Goal: Information Seeking & Learning: Check status

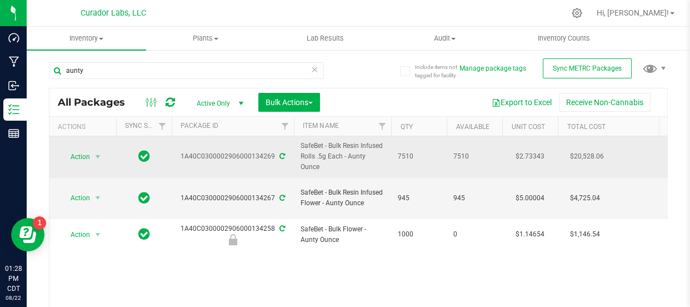
drag, startPoint x: 300, startPoint y: 166, endPoint x: 292, endPoint y: 158, distance: 11.0
copy tr "SafeBet - Bulk Resin Infused Rolls .5g Each - Aunty Ounce"
click at [292, 158] on div "1A40C0300002906000134269" at bounding box center [233, 156] width 126 height 11
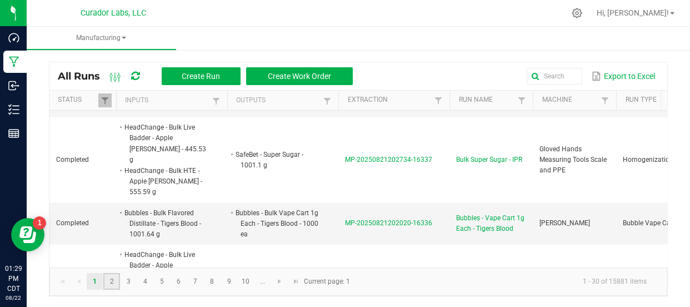
click at [109, 284] on link "2" at bounding box center [111, 281] width 16 height 17
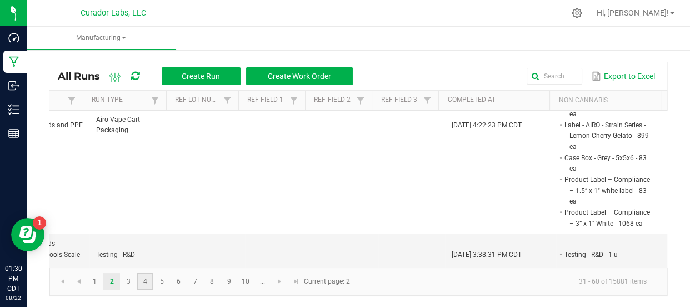
click at [145, 278] on link "4" at bounding box center [145, 281] width 16 height 17
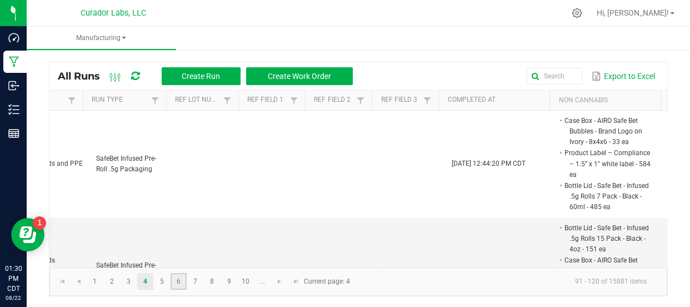
click at [178, 281] on link "6" at bounding box center [178, 281] width 16 height 17
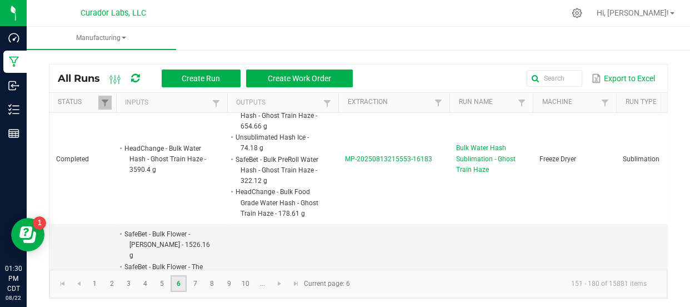
scroll to position [2, 0]
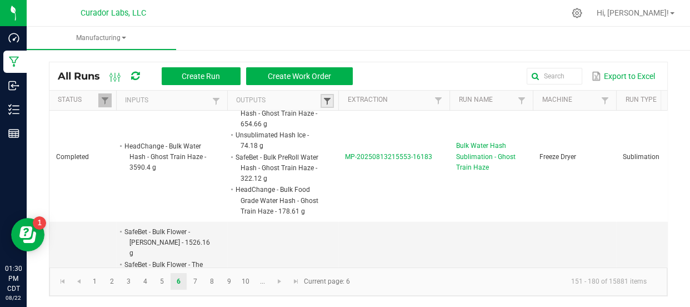
click at [328, 100] on span at bounding box center [327, 101] width 9 height 9
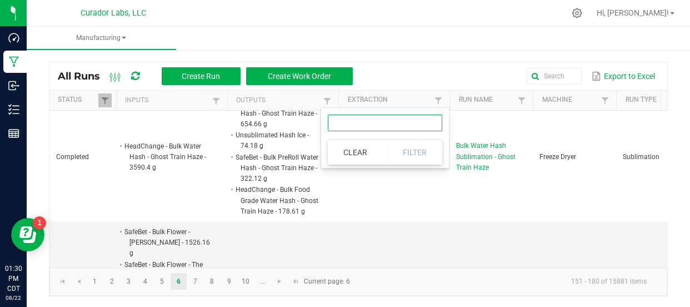
click at [333, 124] on input "text" at bounding box center [385, 122] width 114 height 17
type input "bards"
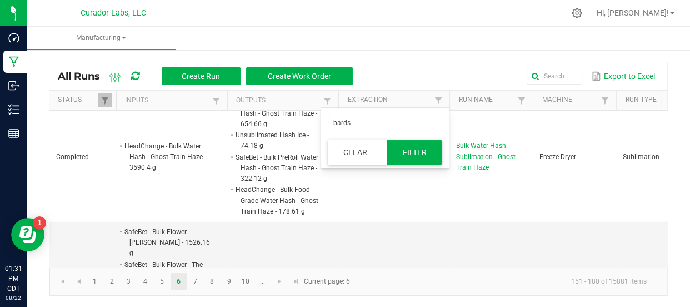
click at [405, 157] on button "Filter" at bounding box center [415, 152] width 56 height 24
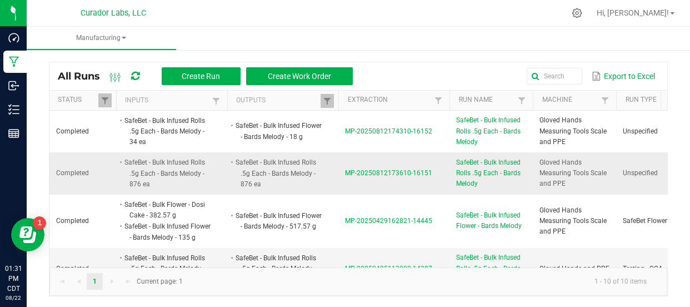
click at [367, 170] on span "MP-20250812173610-16151" at bounding box center [388, 173] width 87 height 8
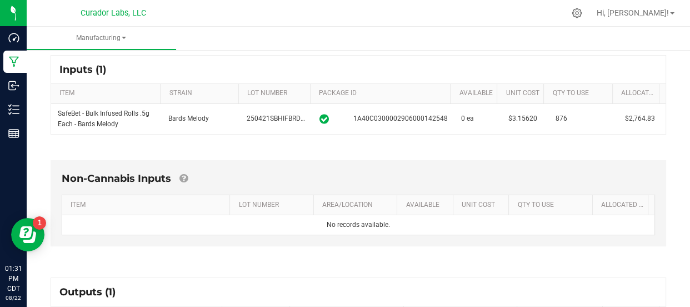
scroll to position [177, 0]
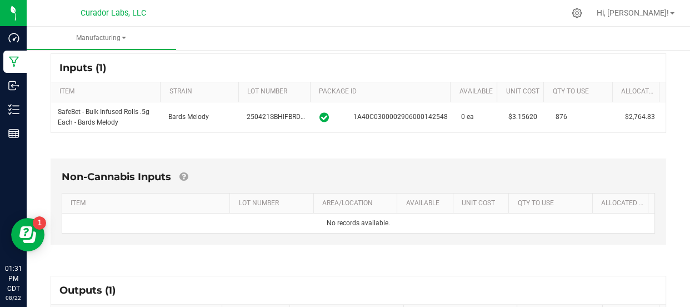
click at [529, 136] on div "Inputs (1) ITEM STRAIN LOT NUMBER PACKAGE ID AVAILABLE Unit Cost QTY TO USE All…" at bounding box center [358, 92] width 635 height 99
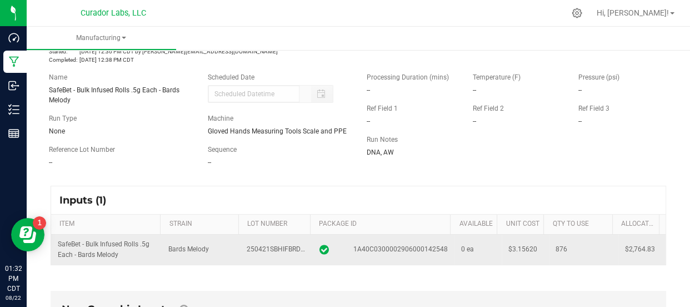
scroll to position [50, 0]
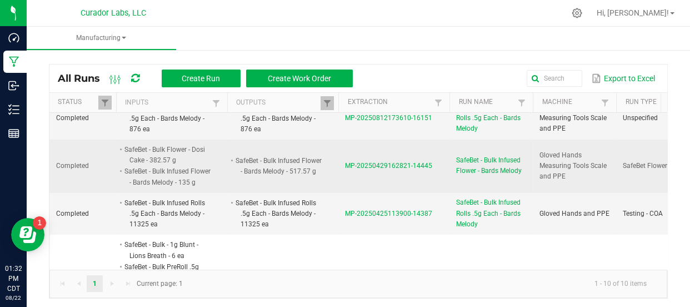
scroll to position [59, 0]
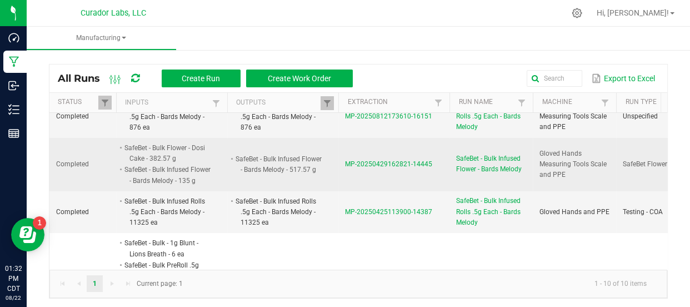
click at [366, 168] on span "MP-20250429162821-14445" at bounding box center [388, 164] width 87 height 8
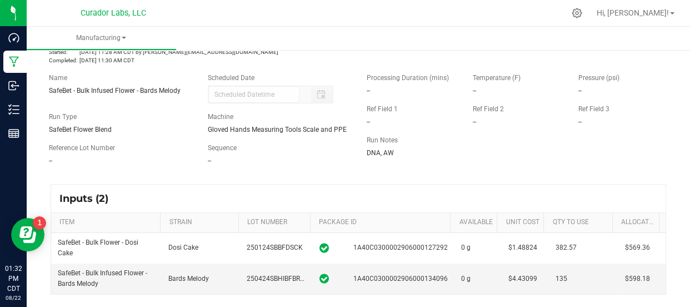
scroll to position [8, 0]
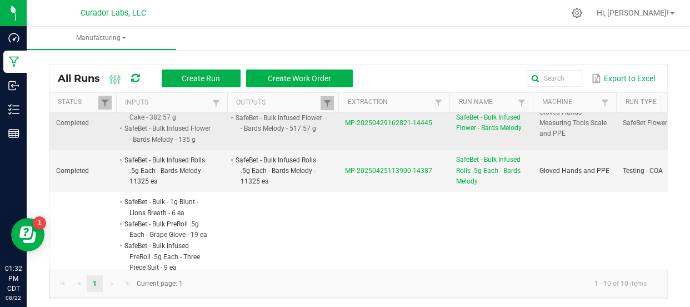
scroll to position [109, 0]
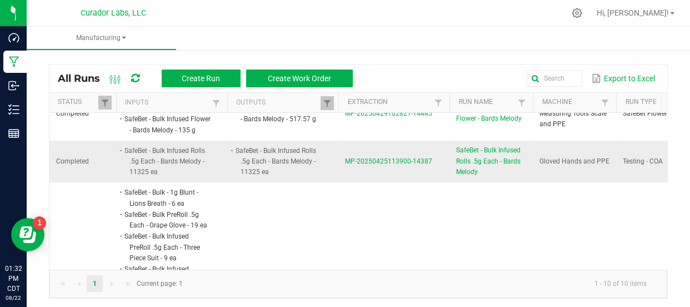
click at [363, 165] on span "MP-20250425113900-14387" at bounding box center [388, 161] width 87 height 8
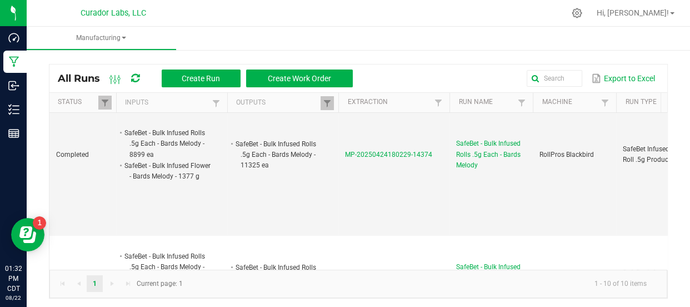
scroll to position [463, 0]
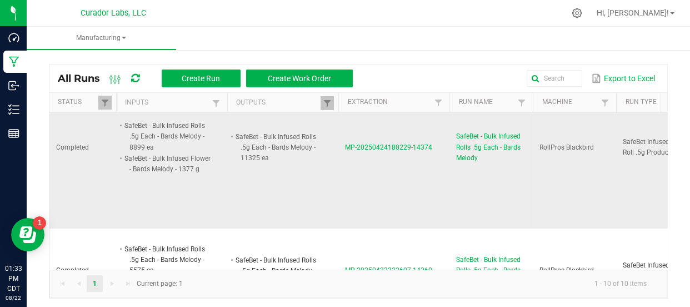
click at [370, 151] on span "MP-20250424180229-14374" at bounding box center [388, 147] width 87 height 8
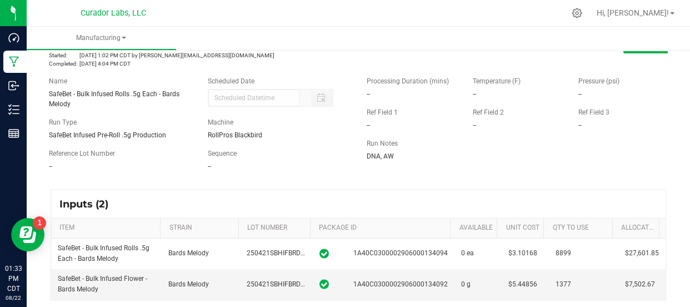
scroll to position [39, 0]
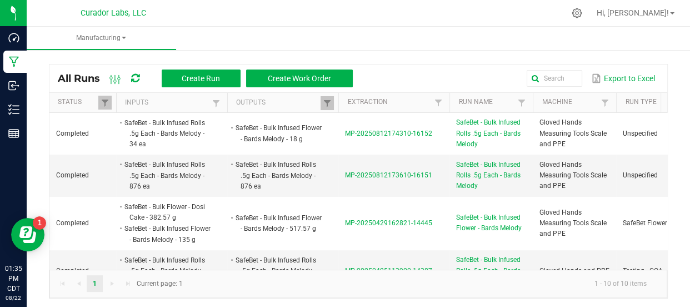
click at [471, 13] on div at bounding box center [381, 13] width 365 height 22
